Goal: Find specific page/section: Find specific page/section

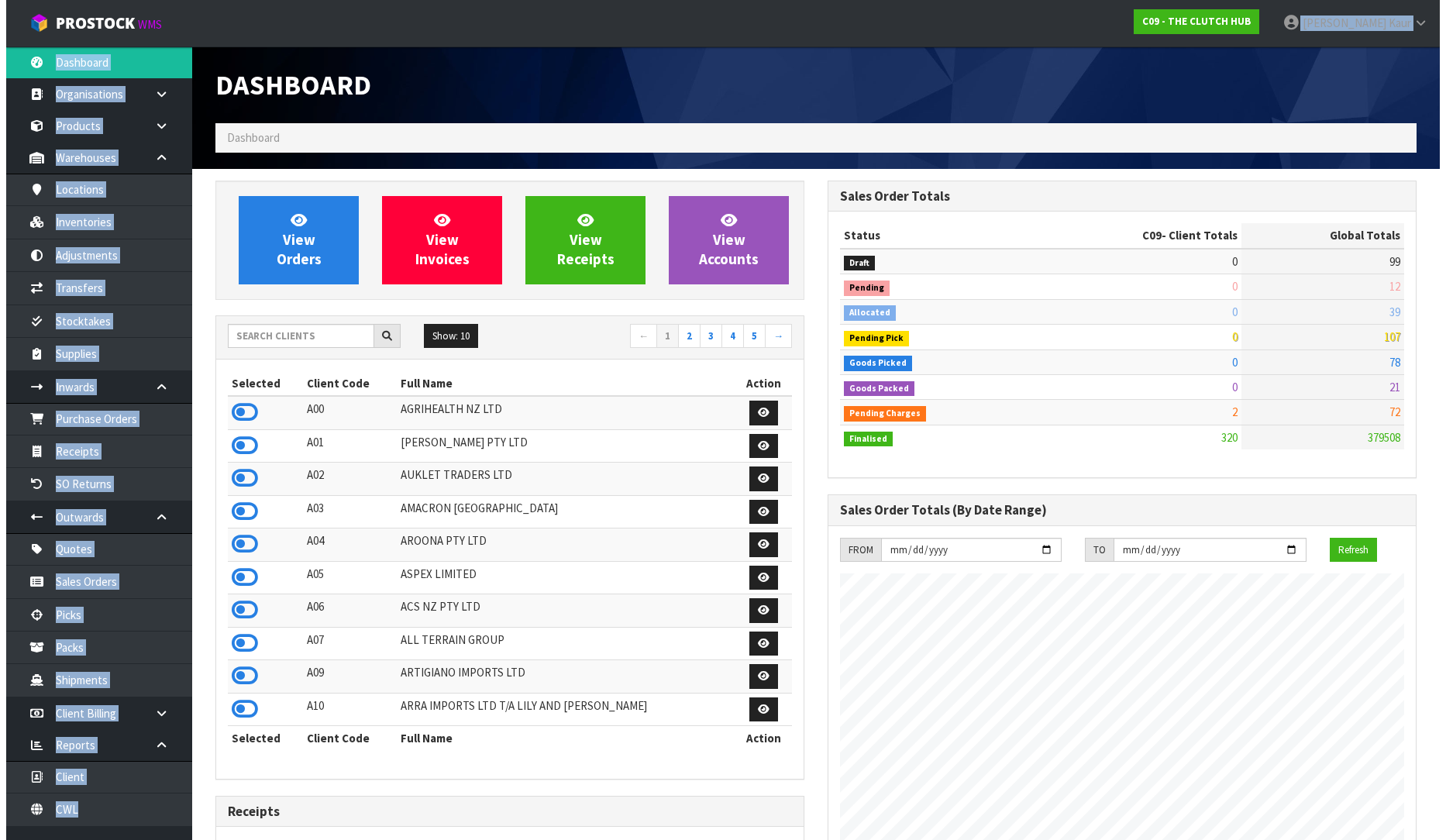
scroll to position [1124, 613]
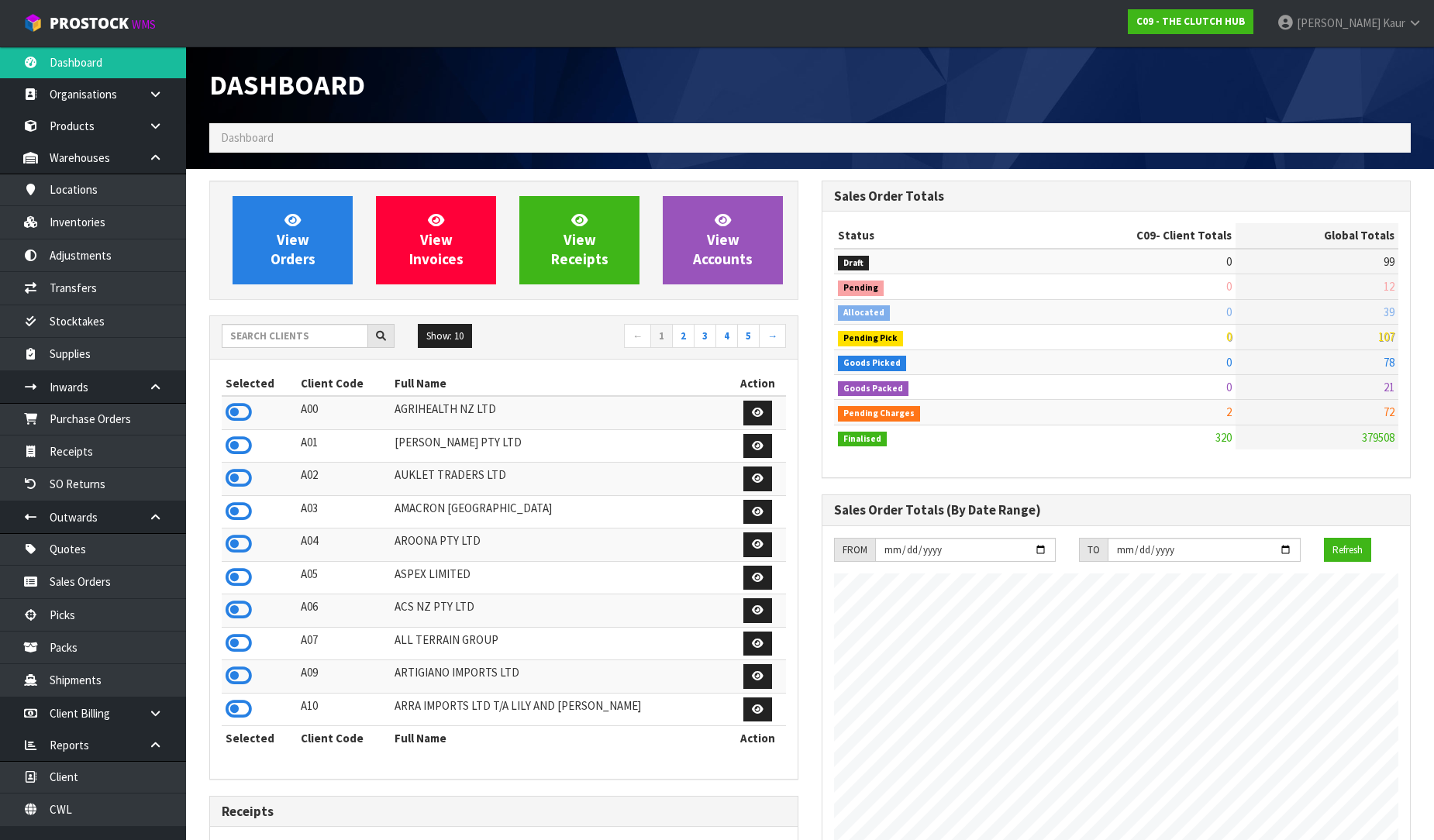
click at [592, 62] on div "Dashboard" at bounding box center [504, 85] width 613 height 77
click at [281, 324] on input "text" at bounding box center [295, 336] width 146 height 24
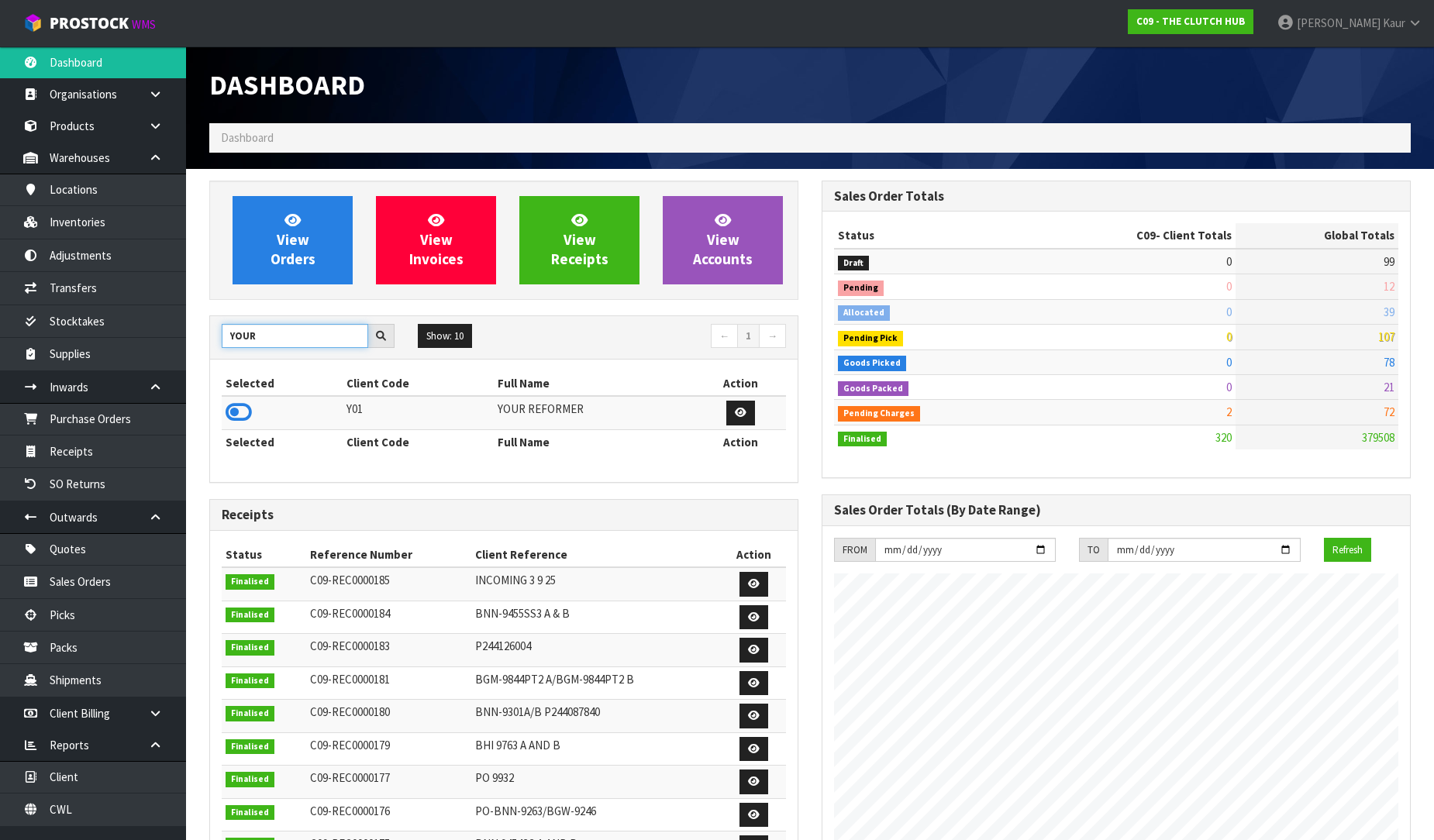
type input "YOUR"
click at [225, 417] on td at bounding box center [282, 412] width 121 height 33
click at [290, 347] on input "YOUR" at bounding box center [295, 336] width 146 height 24
click at [66, 227] on link "Inventories" at bounding box center [92, 222] width 186 height 31
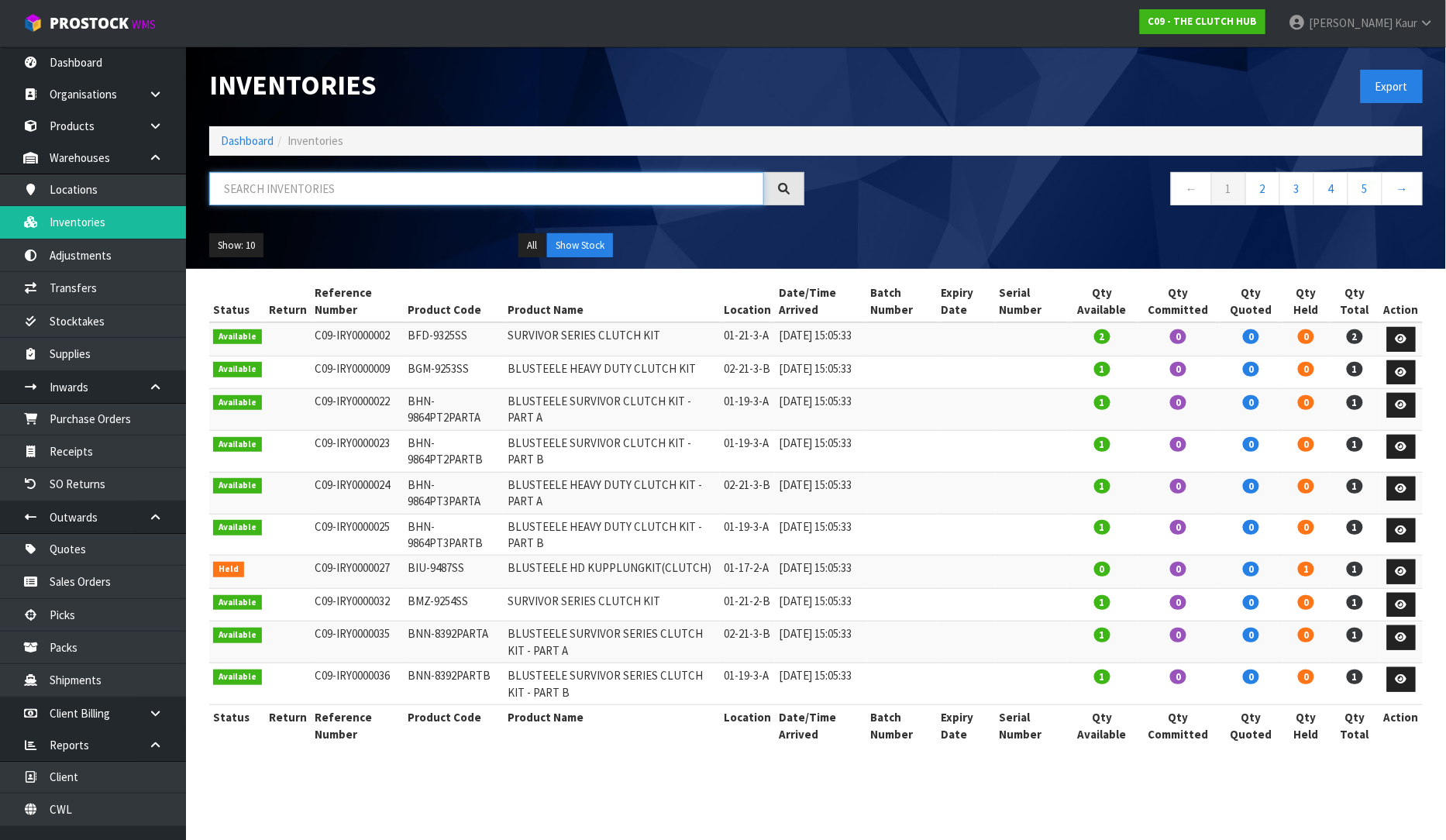
click at [329, 181] on input "text" at bounding box center [486, 188] width 555 height 33
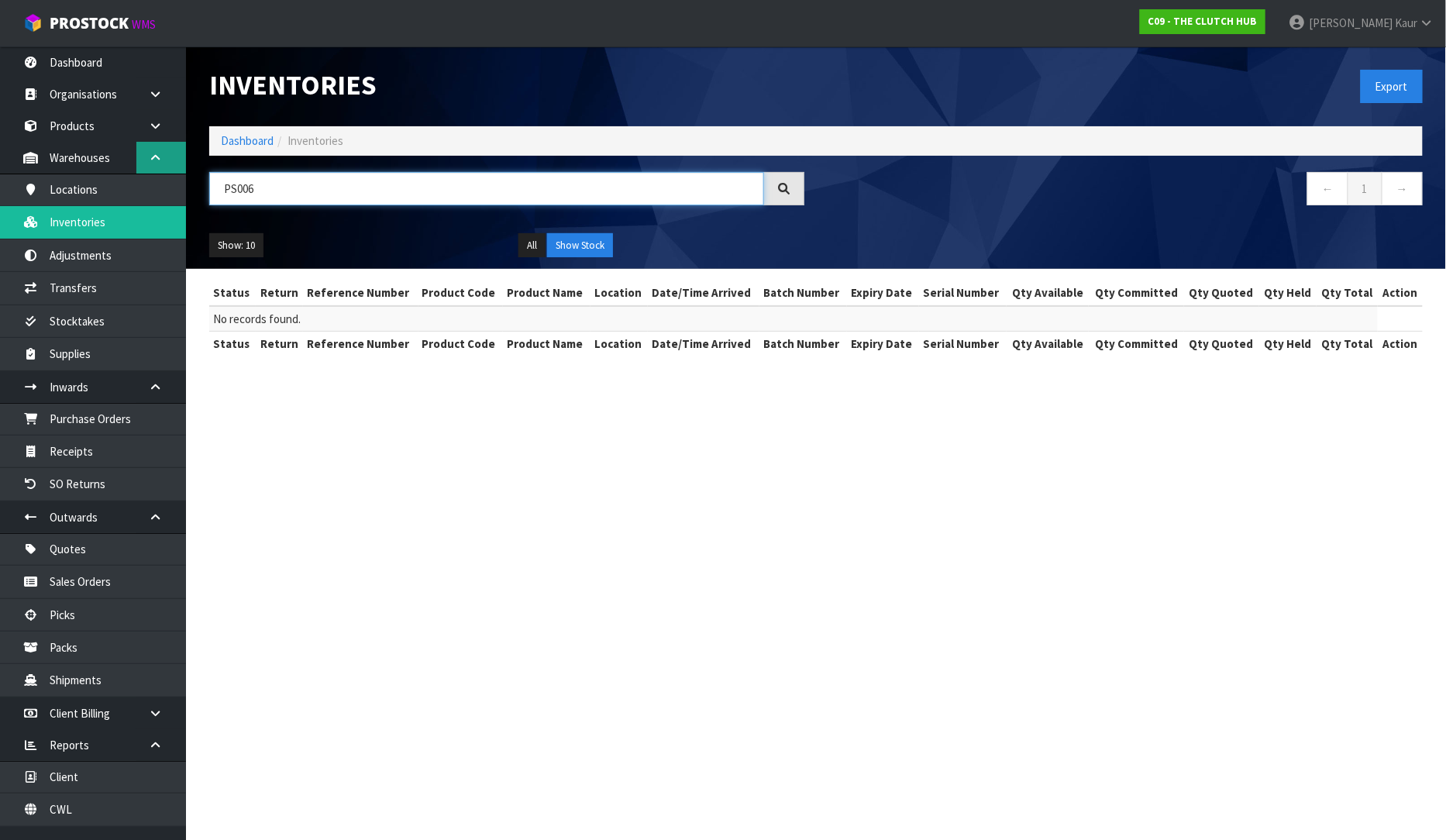
drag, startPoint x: 298, startPoint y: 193, endPoint x: 148, endPoint y: 155, distance: 154.7
click at [148, 155] on body "Toggle navigation ProStock WMS C09 - THE CLUTCH HUB [PERSON_NAME] Logout Dashbo…" at bounding box center [723, 420] width 1446 height 840
type input "PS006"
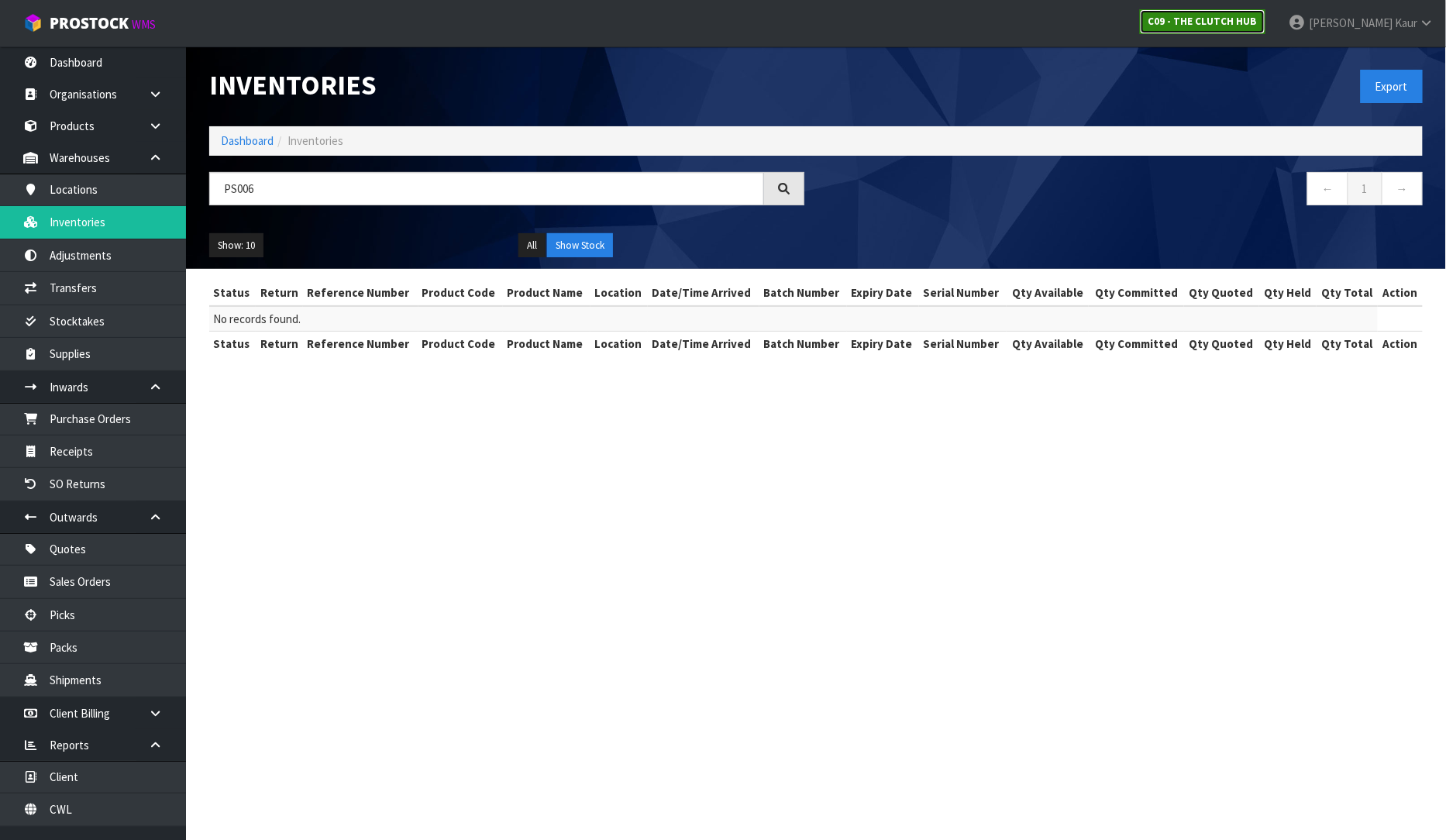
click at [1207, 17] on strong "C09 - THE CLUTCH HUB" at bounding box center [1203, 21] width 109 height 13
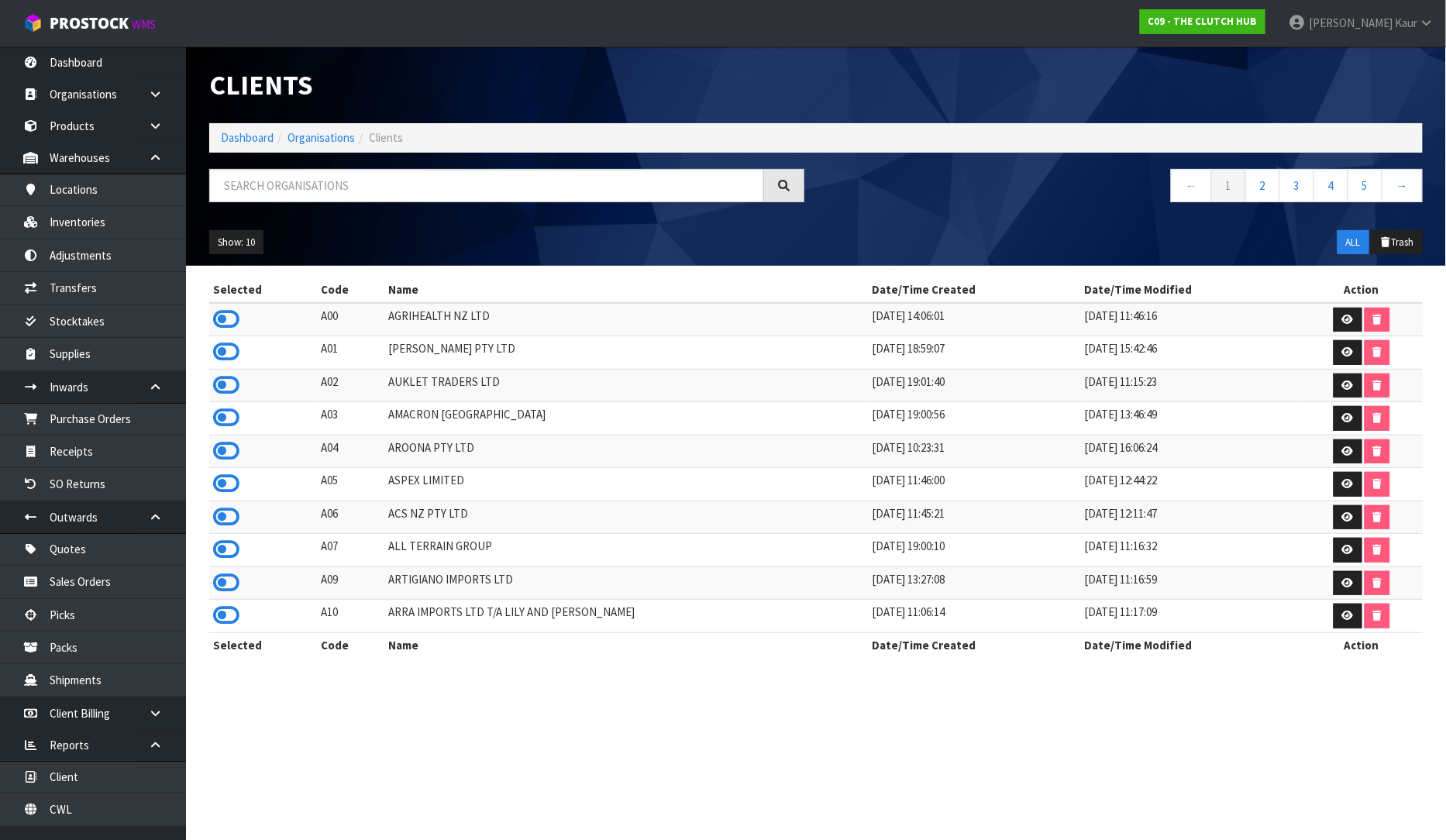
click at [303, 163] on div "Clients Dashboard Organisations Clients ← 1 2 3 4 5 → Show: 10 5 10 25 50 ALL T…" at bounding box center [816, 156] width 1237 height 220
click at [303, 188] on input "text" at bounding box center [486, 186] width 555 height 33
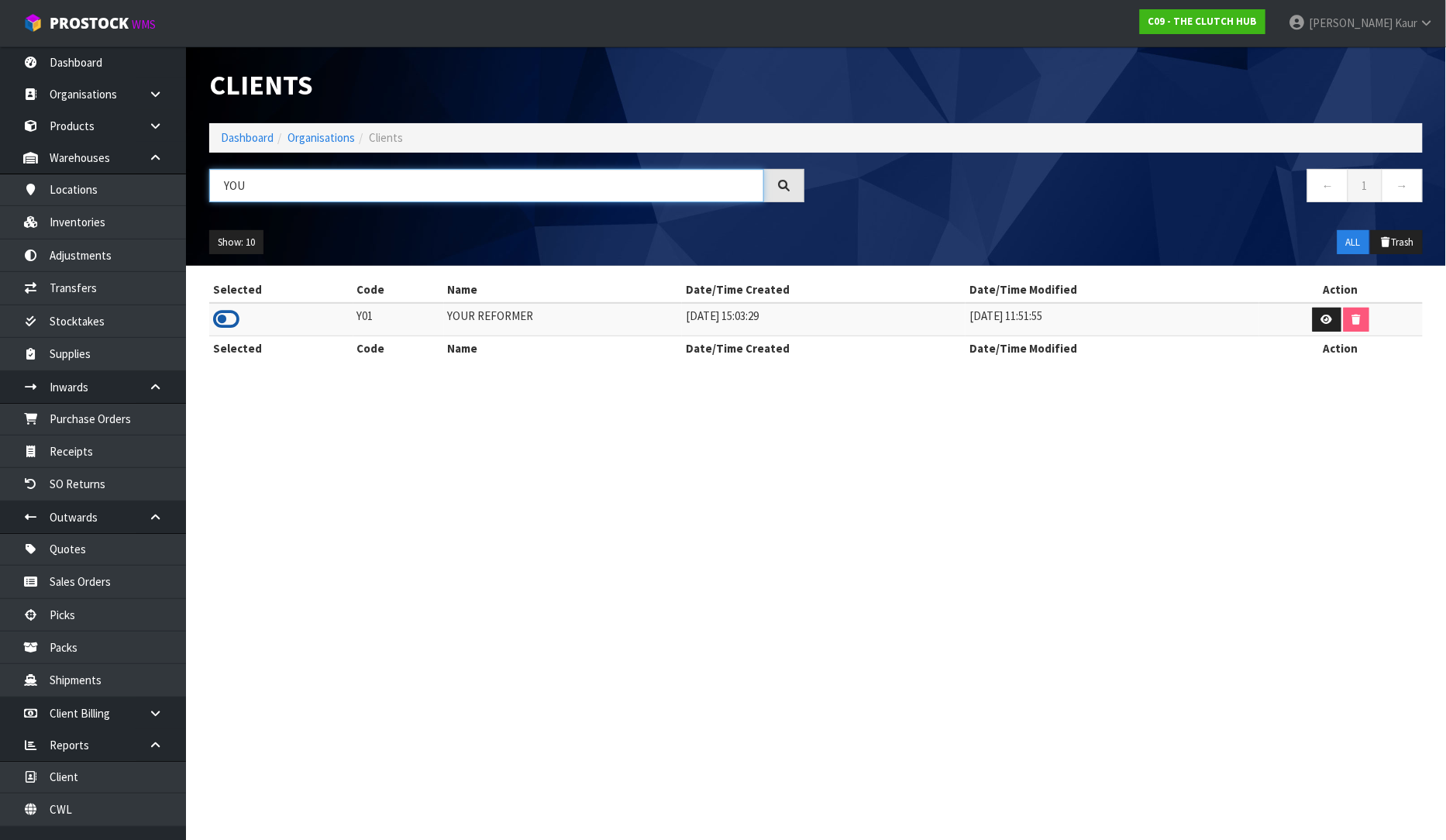
type input "YOU"
click at [230, 322] on icon at bounding box center [227, 319] width 26 height 24
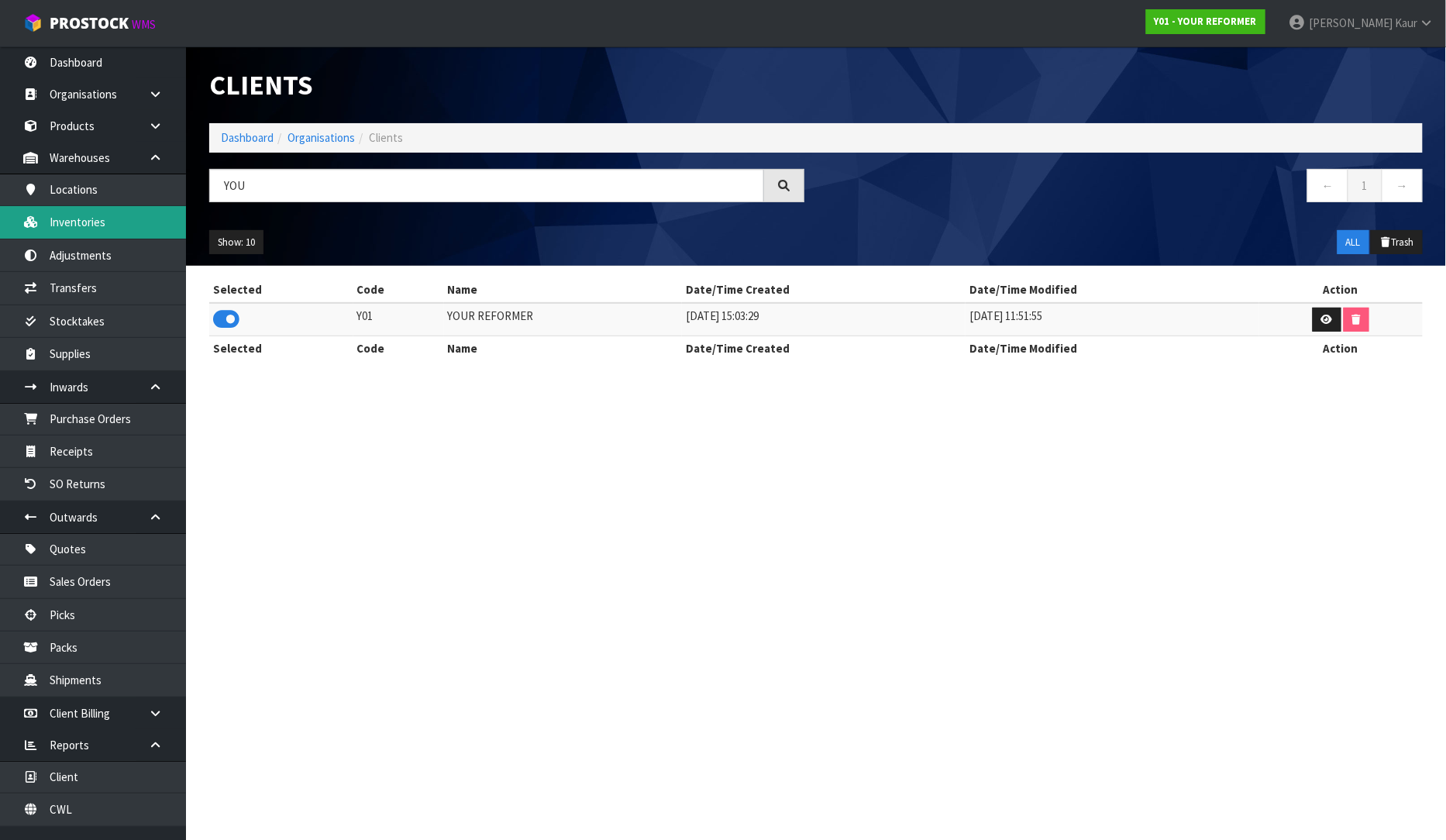
click at [65, 213] on link "Inventories" at bounding box center [92, 222] width 186 height 31
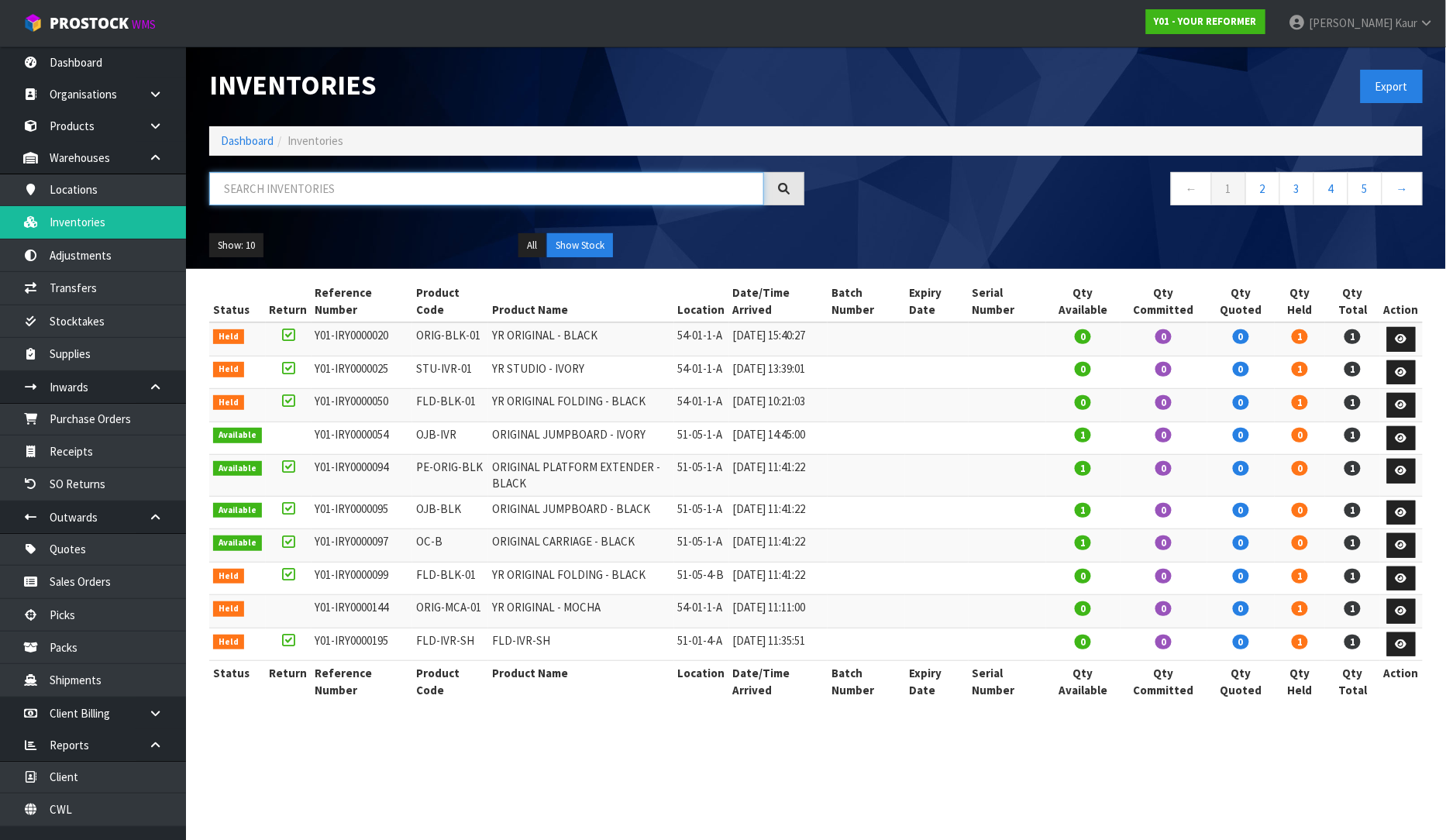
click at [437, 191] on input "text" at bounding box center [486, 188] width 555 height 33
paste input "PS006"
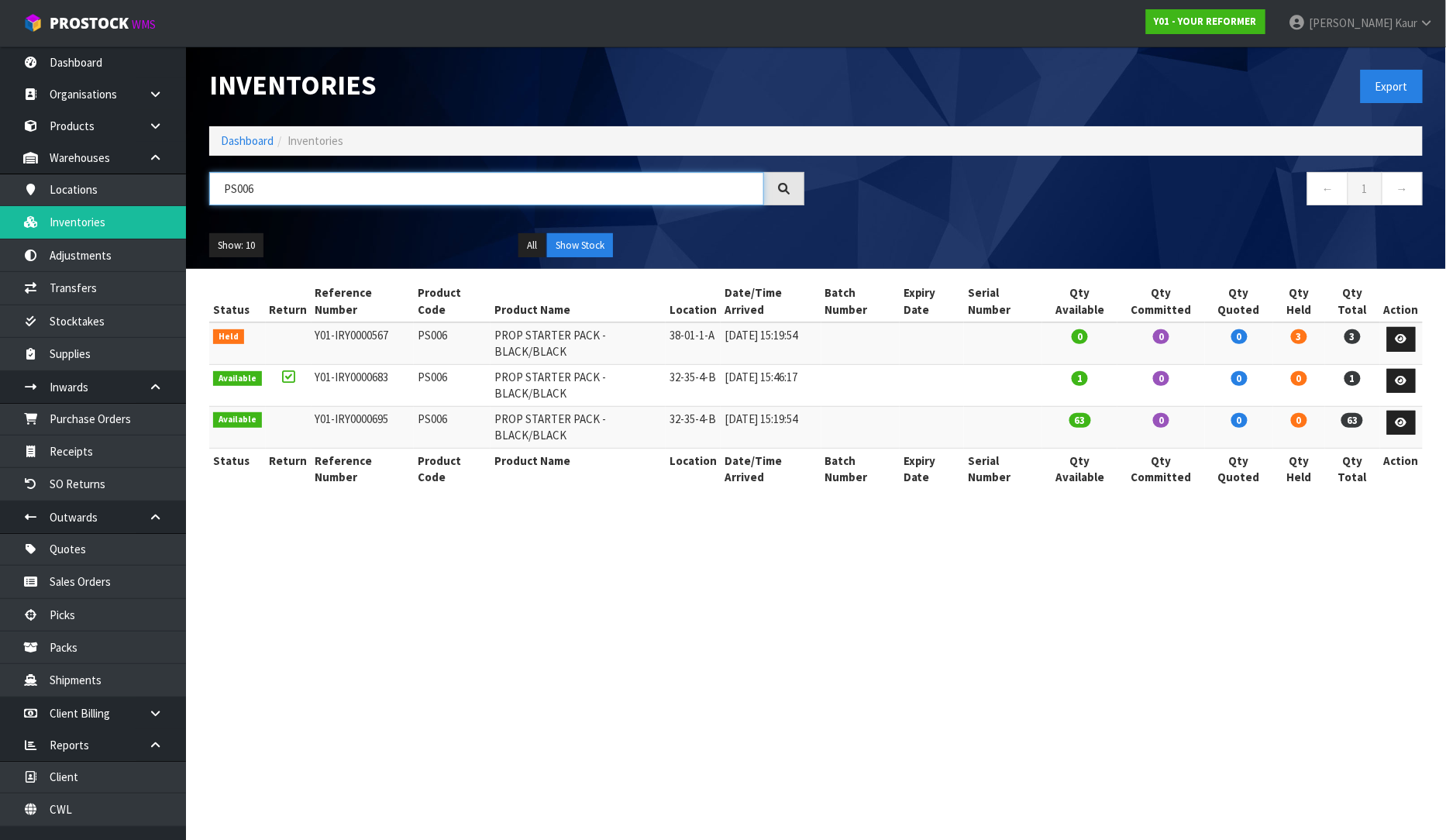
type input "PS006"
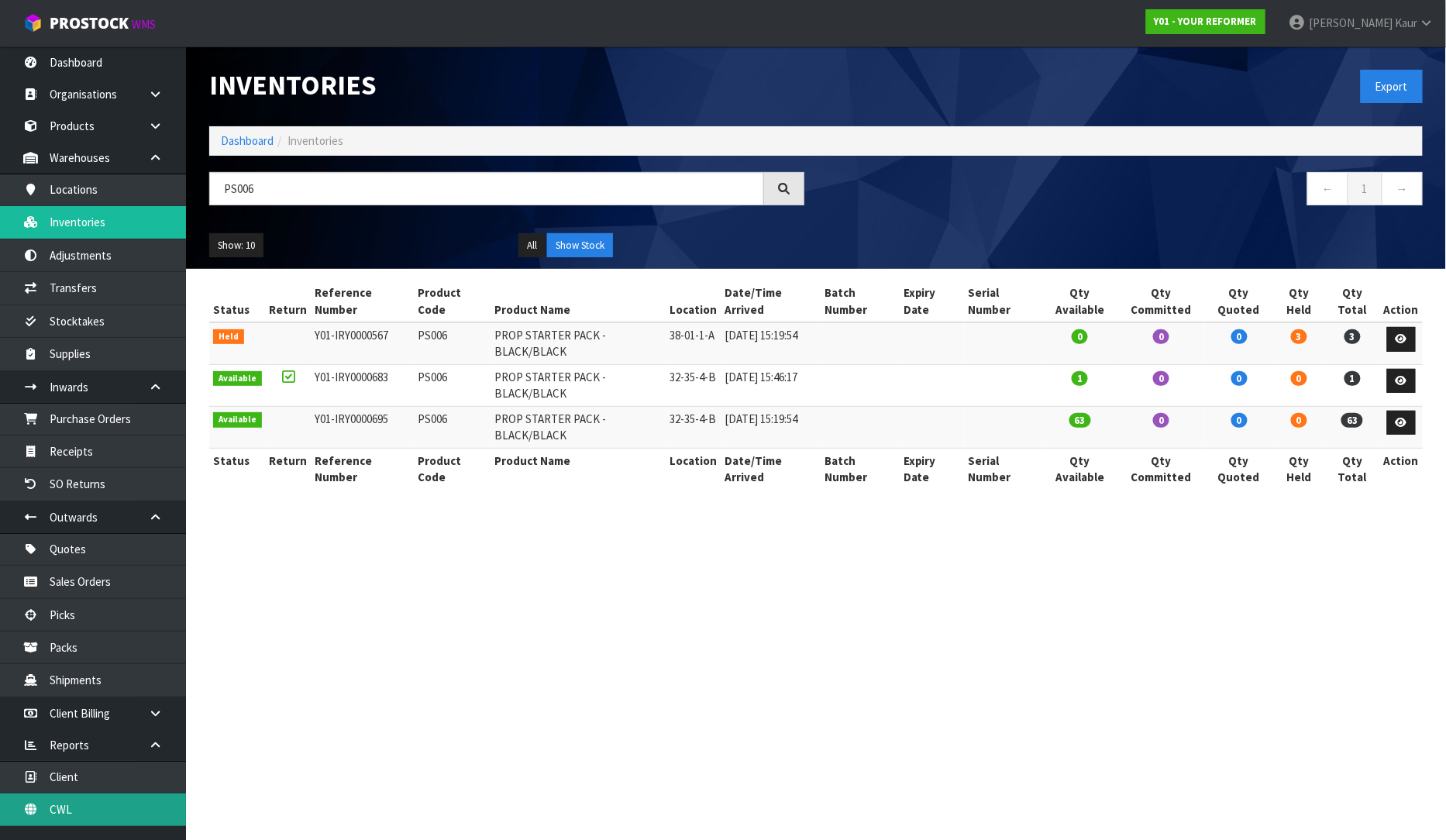
drag, startPoint x: 102, startPoint y: 818, endPoint x: 107, endPoint y: 809, distance: 10.3
click at [102, 818] on link "CWL" at bounding box center [92, 810] width 186 height 31
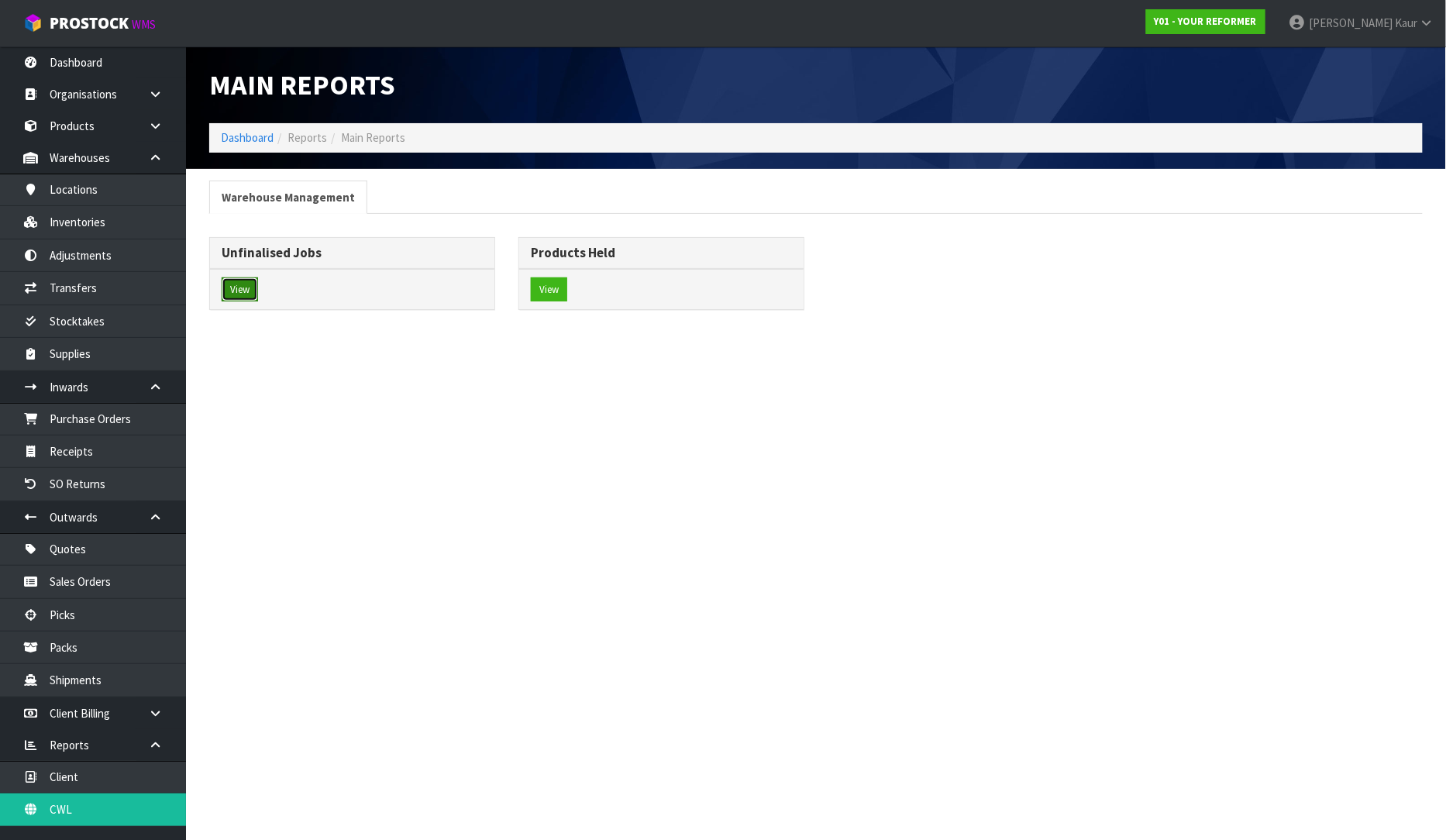
click at [247, 288] on button "View" at bounding box center [240, 289] width 37 height 24
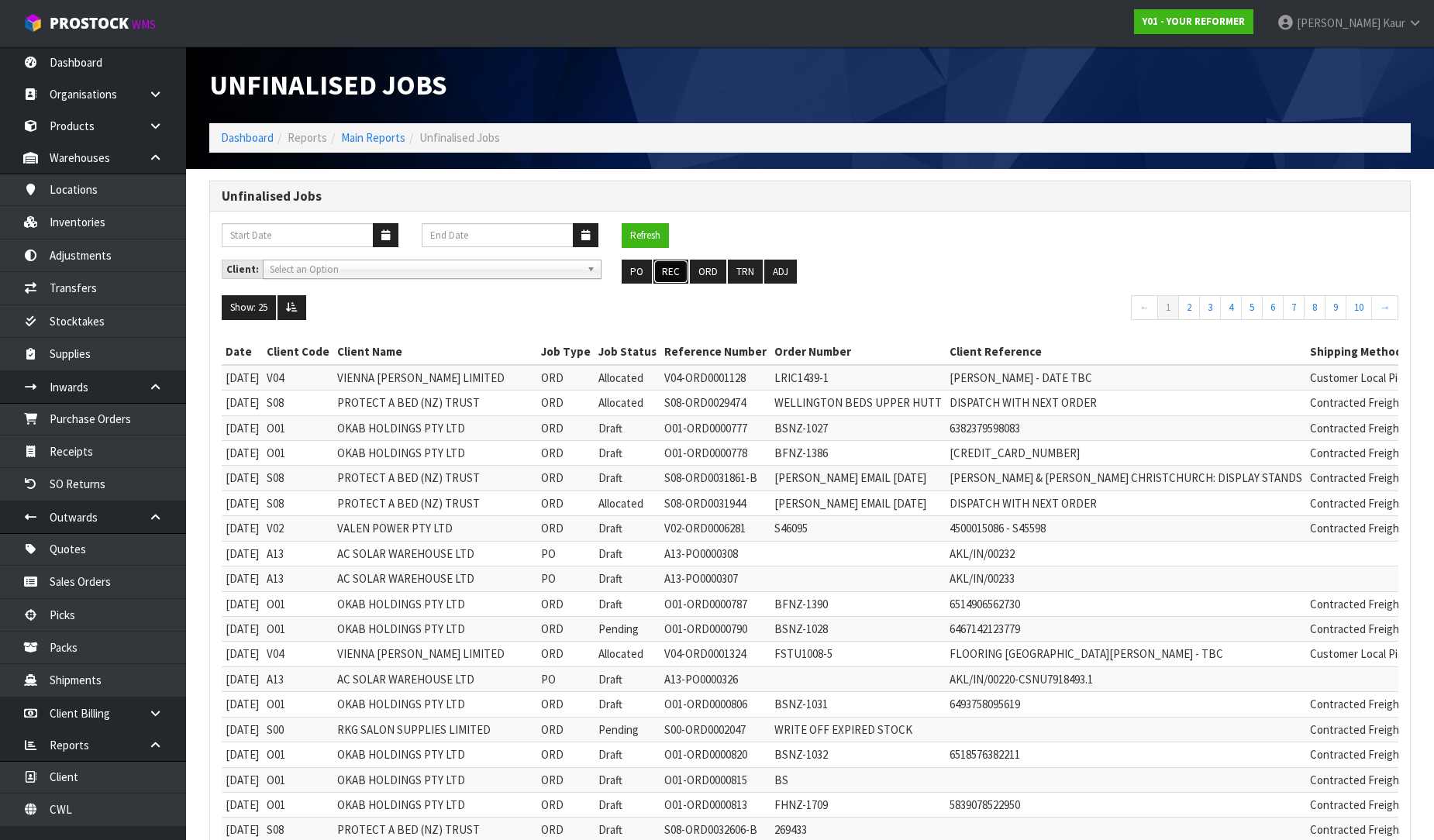
click at [681, 274] on button "REC" at bounding box center [671, 272] width 35 height 24
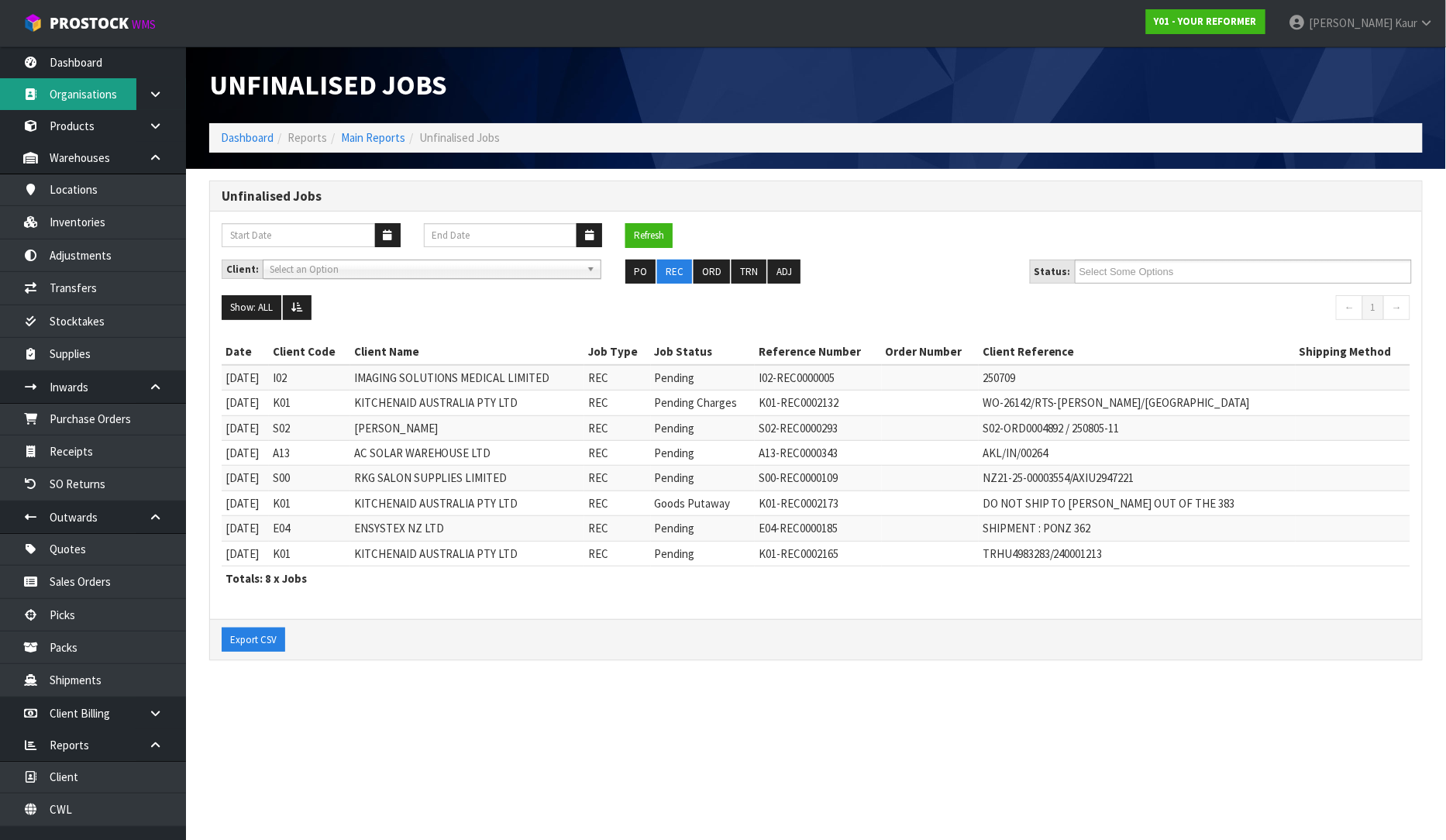
click at [98, 78] on link "Organisations" at bounding box center [92, 94] width 186 height 31
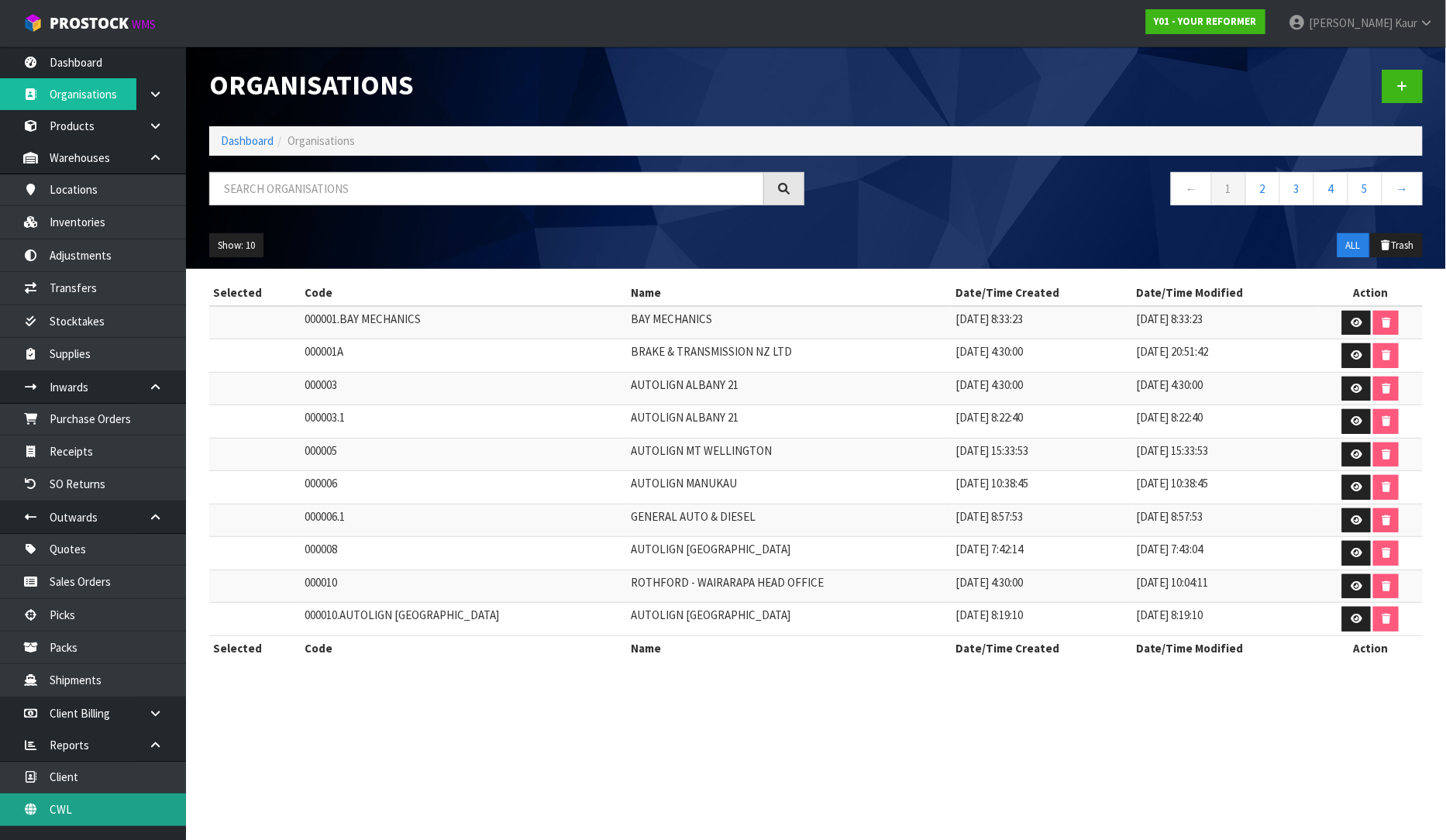
click at [52, 823] on link "CWL" at bounding box center [92, 810] width 186 height 31
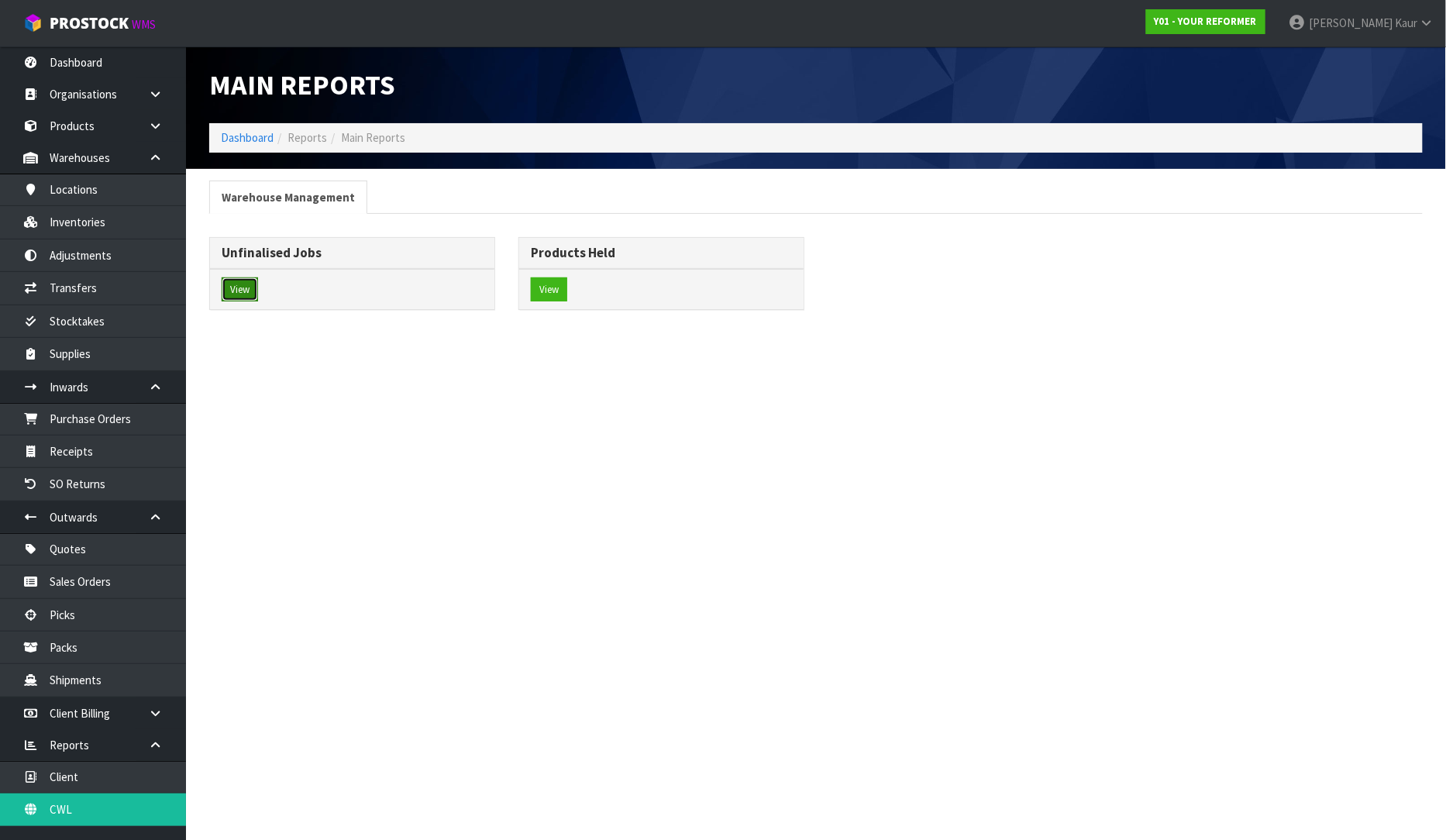
click at [239, 293] on button "View" at bounding box center [240, 289] width 37 height 24
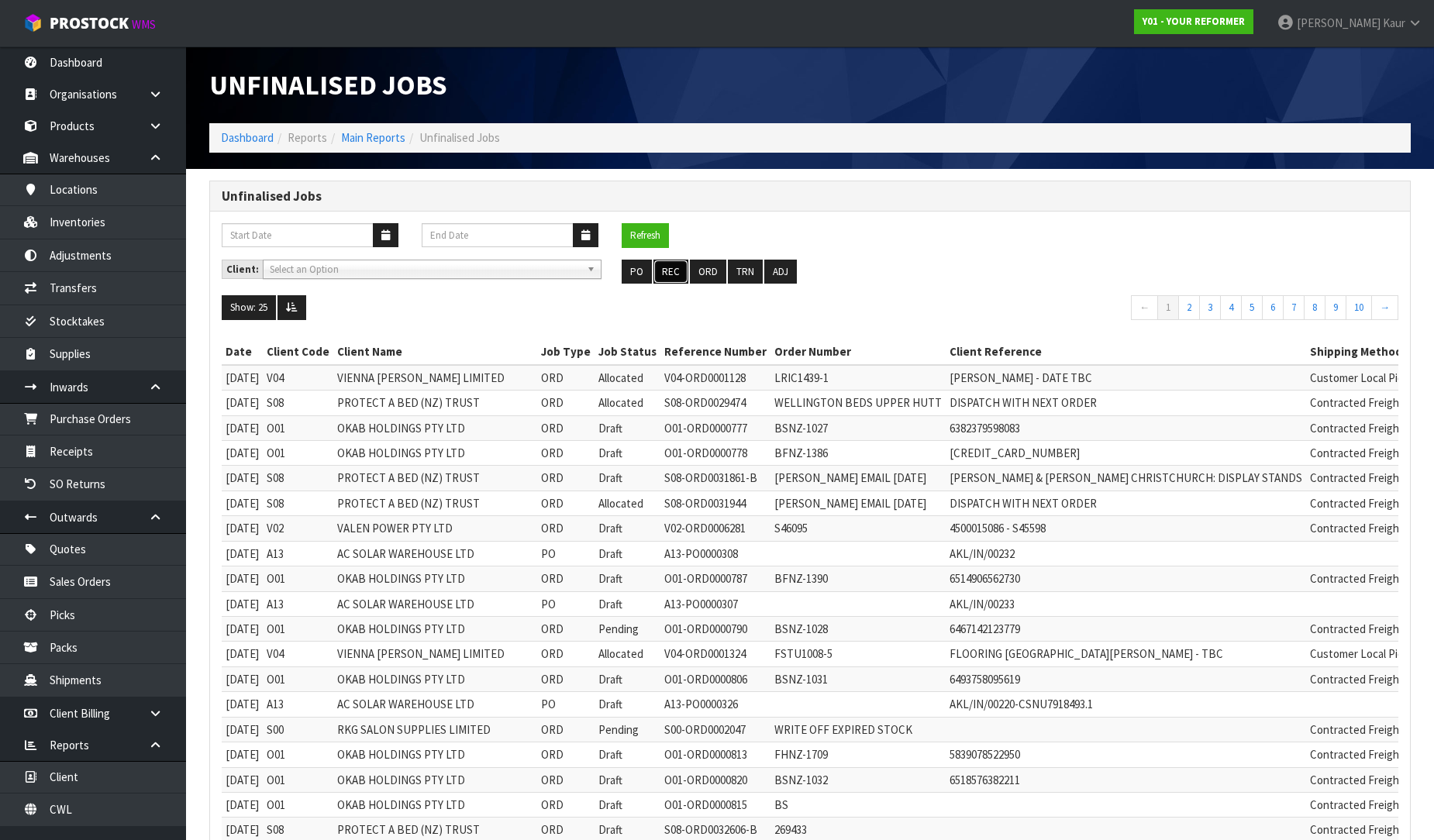
click at [676, 275] on button "REC" at bounding box center [671, 272] width 35 height 24
